Goal: Information Seeking & Learning: Compare options

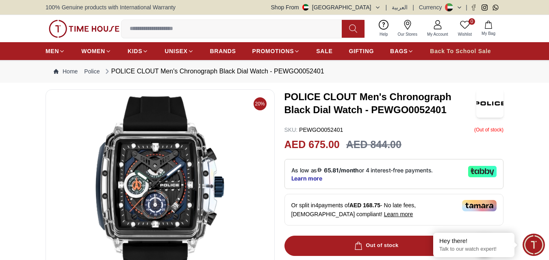
click at [443, 50] on span "Back To School Sale" at bounding box center [460, 51] width 61 height 8
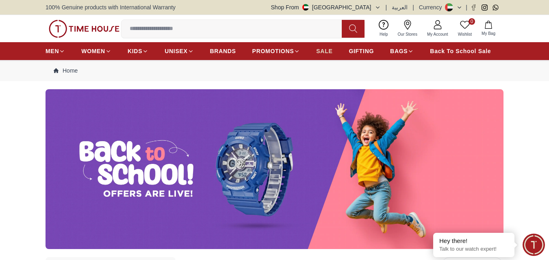
click at [329, 52] on span "SALE" at bounding box center [324, 51] width 16 height 8
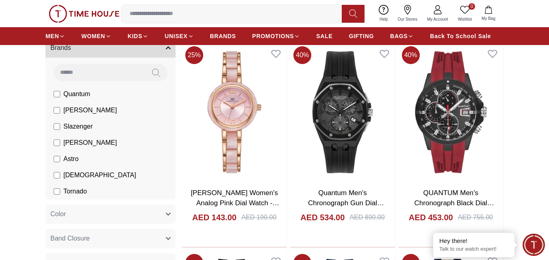
scroll to position [284, 0]
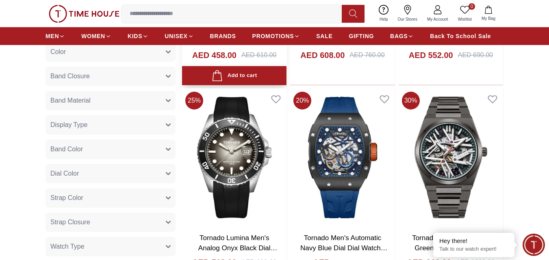
scroll to position [447, 0]
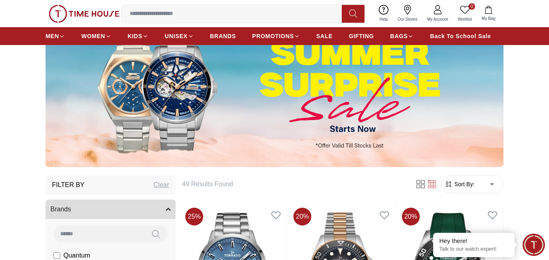
scroll to position [81, 0]
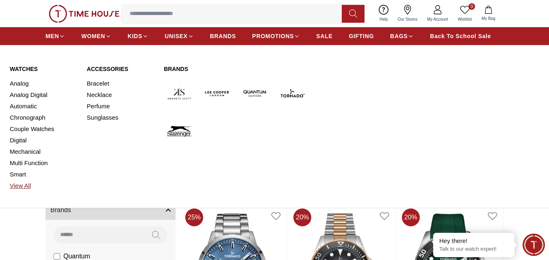
click at [22, 185] on link "View All" at bounding box center [43, 185] width 67 height 11
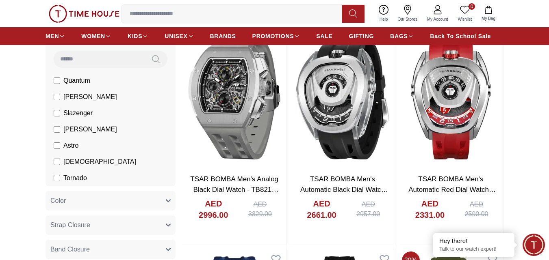
scroll to position [81, 0]
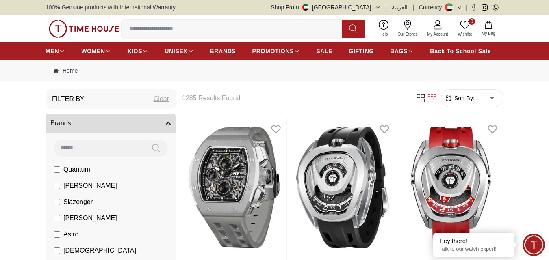
click at [112, 118] on button "Brands" at bounding box center [110, 123] width 130 height 19
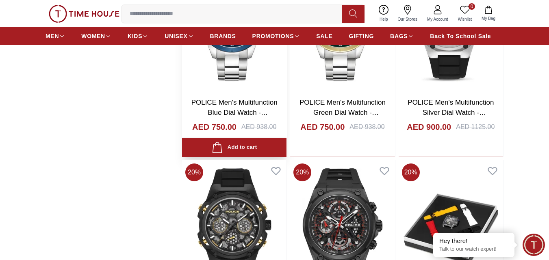
scroll to position [812, 0]
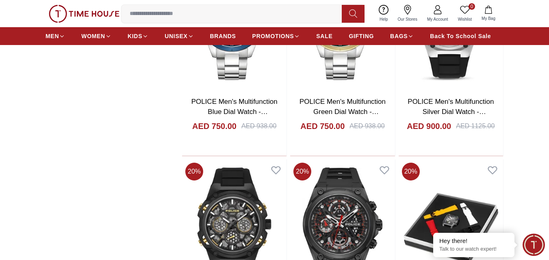
click at [235, 18] on input at bounding box center [234, 14] width 227 height 16
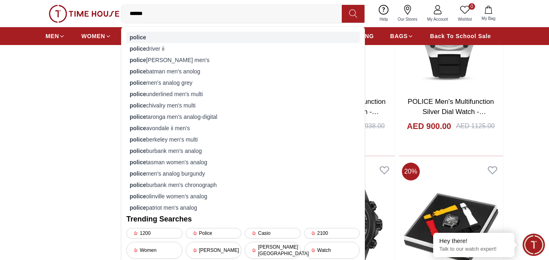
type input "******"
click at [203, 34] on div "police" at bounding box center [242, 37] width 233 height 11
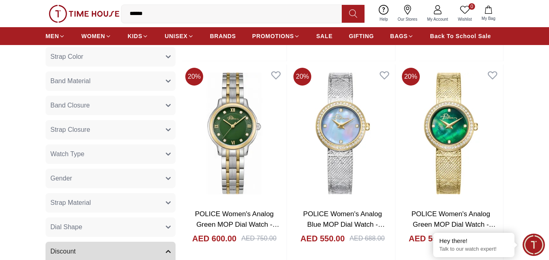
scroll to position [284, 0]
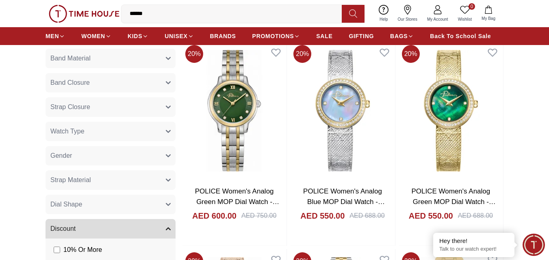
click at [159, 150] on button "Gender" at bounding box center [110, 155] width 130 height 19
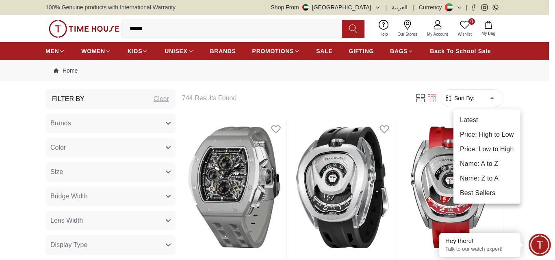
click at [483, 151] on li "Price: Low to High" at bounding box center [486, 149] width 67 height 15
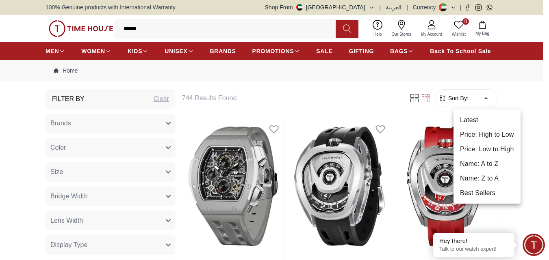
type input "*"
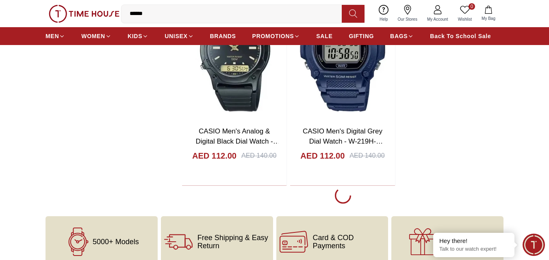
scroll to position [1462, 0]
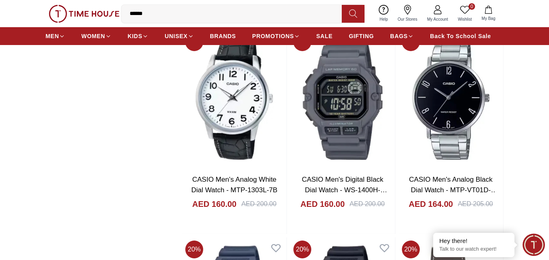
scroll to position [3654, 0]
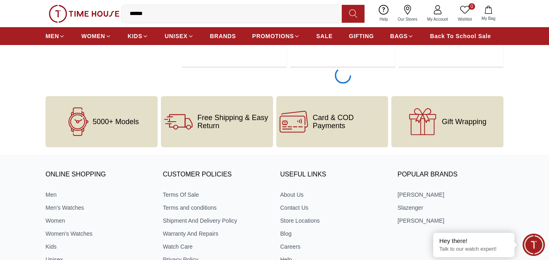
scroll to position [4182, 0]
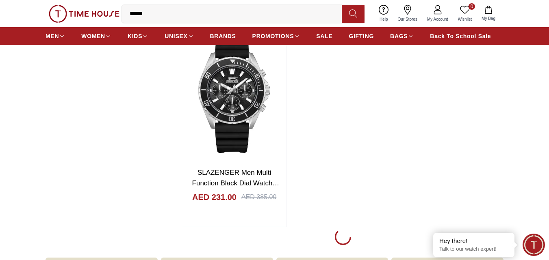
scroll to position [7065, 0]
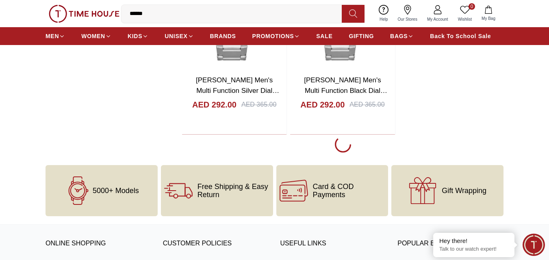
scroll to position [9785, 0]
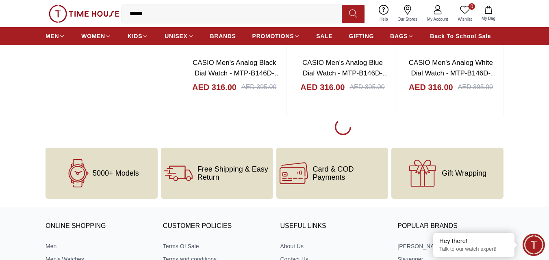
scroll to position [12506, 0]
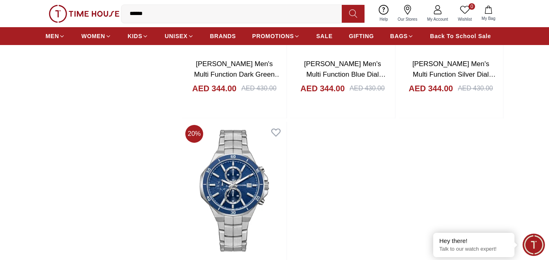
scroll to position [15389, 0]
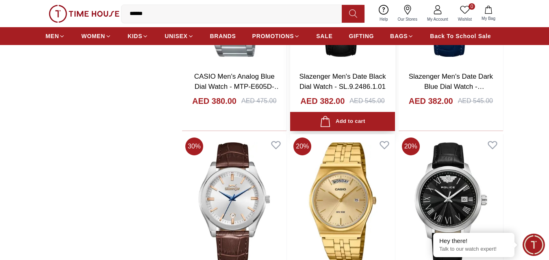
scroll to position [17378, 0]
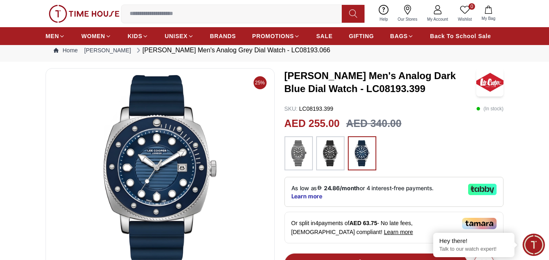
scroll to position [41, 0]
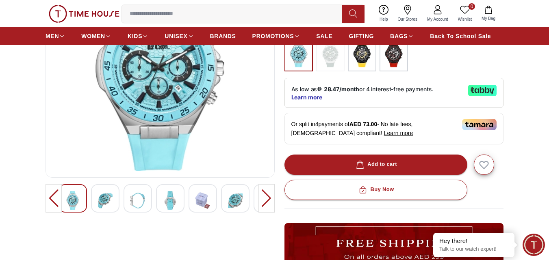
scroll to position [122, 0]
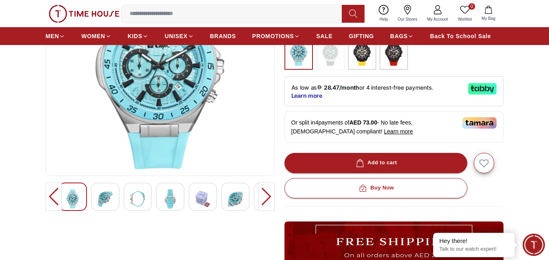
click at [269, 198] on div at bounding box center [266, 197] width 16 height 28
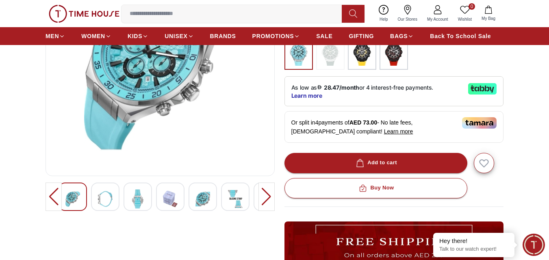
click at [269, 198] on div at bounding box center [266, 197] width 16 height 28
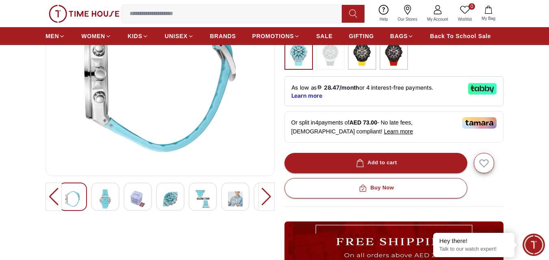
click at [269, 198] on div at bounding box center [266, 197] width 16 height 28
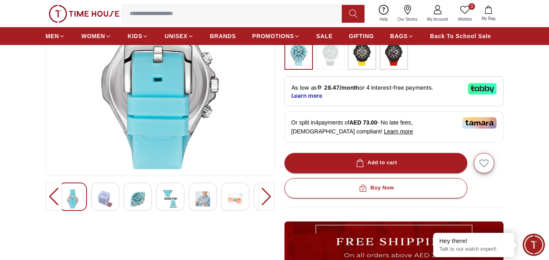
click at [269, 198] on div at bounding box center [266, 197] width 16 height 28
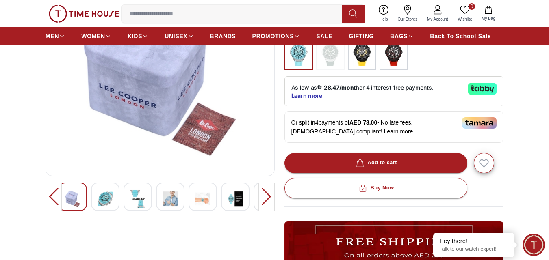
click at [269, 198] on div at bounding box center [266, 197] width 16 height 28
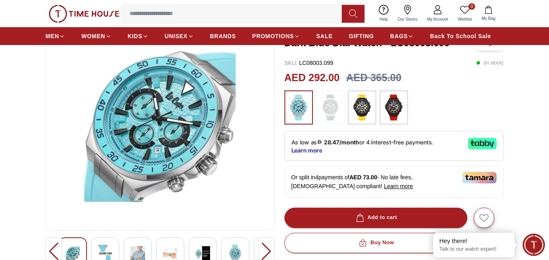
scroll to position [81, 0]
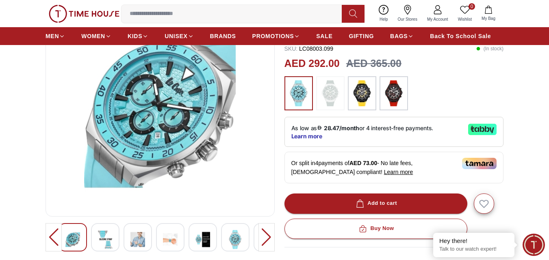
click at [260, 231] on div at bounding box center [266, 237] width 16 height 28
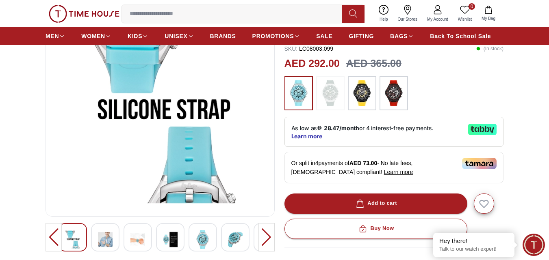
click at [260, 231] on div at bounding box center [266, 237] width 16 height 28
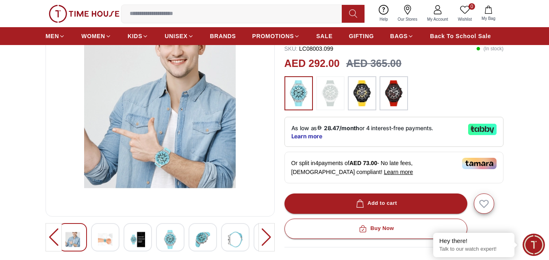
click at [260, 231] on div at bounding box center [266, 237] width 16 height 28
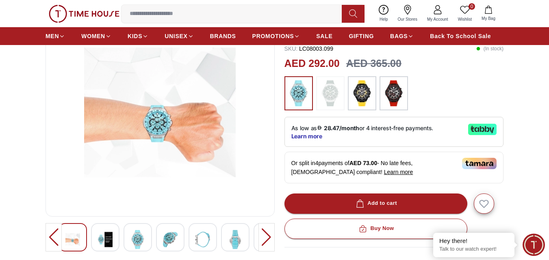
click at [260, 231] on div at bounding box center [266, 237] width 16 height 28
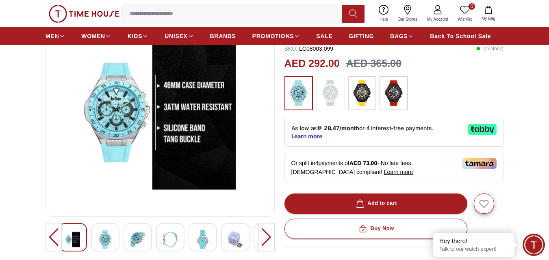
click at [261, 231] on div at bounding box center [266, 237] width 16 height 28
